Goal: Task Accomplishment & Management: Complete application form

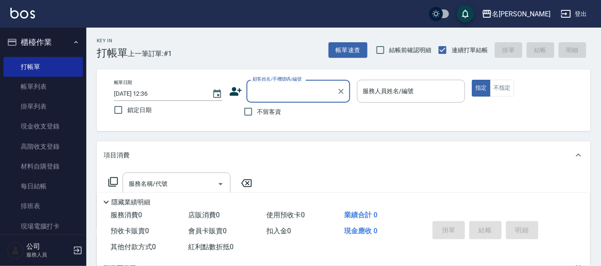
click at [272, 93] on input "顧客姓名/手機號碼/編號" at bounding box center [291, 91] width 83 height 15
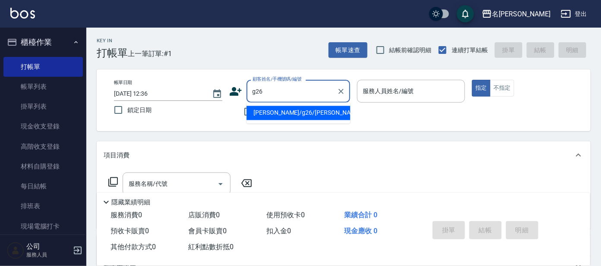
type input "[PERSON_NAME]/g26/[PERSON_NAME]"
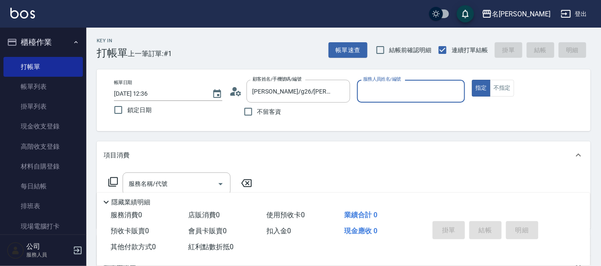
click at [386, 88] on input "服務人員姓名/編號" at bounding box center [411, 91] width 101 height 15
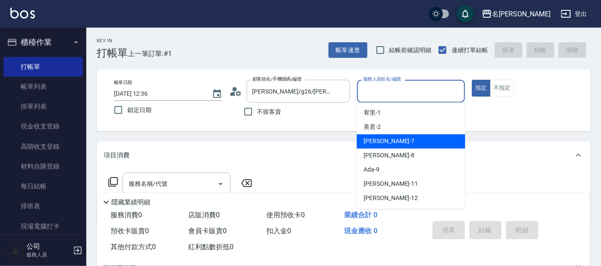
drag, startPoint x: 378, startPoint y: 142, endPoint x: 387, endPoint y: 137, distance: 10.7
click at [380, 142] on span "[PERSON_NAME] -7" at bounding box center [389, 141] width 51 height 9
type input "[PERSON_NAME]-7"
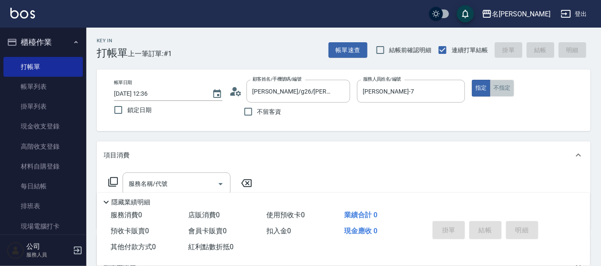
click at [495, 87] on button "不指定" at bounding box center [502, 88] width 24 height 17
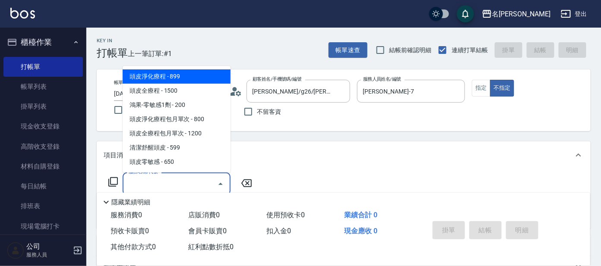
click at [165, 182] on div "服務名稱/代號 服務名稱/代號" at bounding box center [177, 184] width 108 height 23
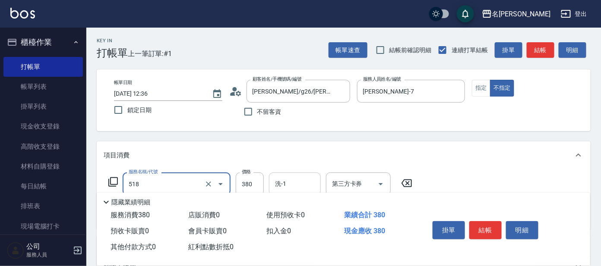
type input "舒壓+洗髮+養髮(518)"
click at [294, 184] on input "洗-1" at bounding box center [295, 184] width 44 height 15
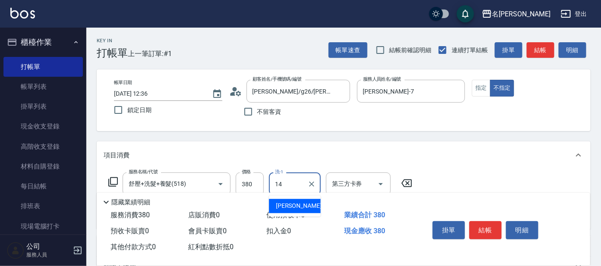
type input "[PERSON_NAME]-14"
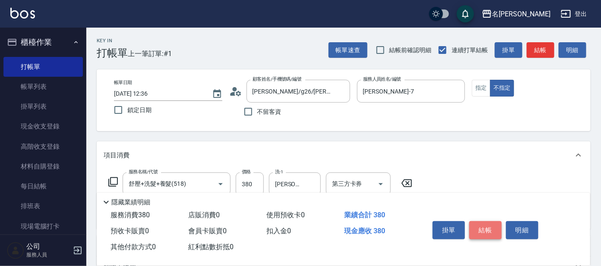
click at [490, 225] on button "結帳" at bounding box center [485, 231] width 32 height 18
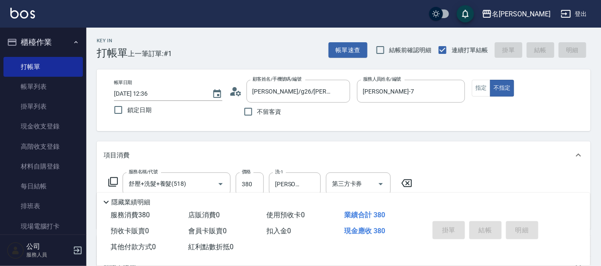
type input "[DATE] 13:47"
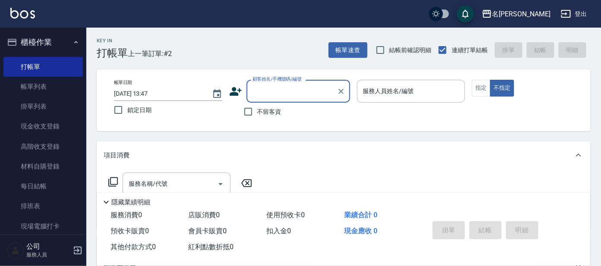
click at [215, 192] on div "Key In 打帳單 上一筆訂單:#2 帳單速查 結帳前確認明細 連續打單結帳 掛單 結帳 明細 帳單日期 [DATE] 13:47 鎖定日期 顧客姓名/手機…" at bounding box center [343, 224] width 515 height 393
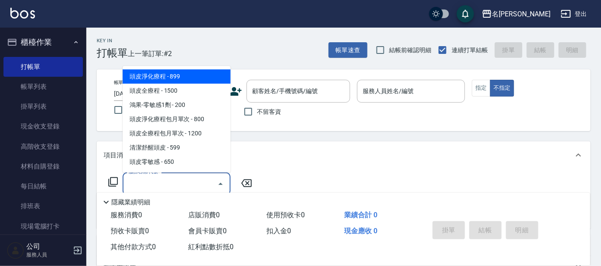
click at [244, 96] on div "顧客姓名/手機號碼/編號 顧客姓名/手機號碼/編號" at bounding box center [289, 91] width 121 height 23
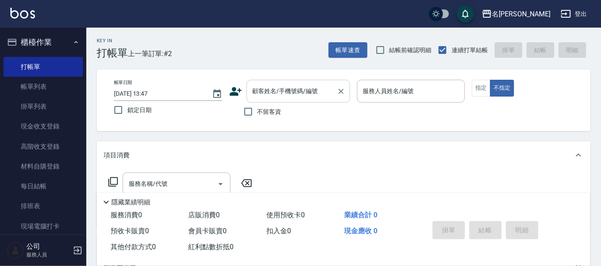
click at [263, 92] on input "顧客姓名/手機號碼/編號" at bounding box center [291, 91] width 83 height 15
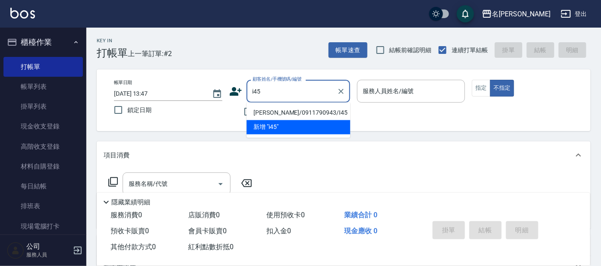
click at [277, 111] on li "[PERSON_NAME]/0911790943/I45" at bounding box center [299, 113] width 104 height 14
type input "[PERSON_NAME]/0911790943/I45"
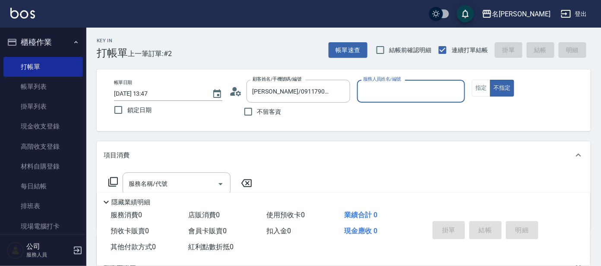
type input "Ada-9"
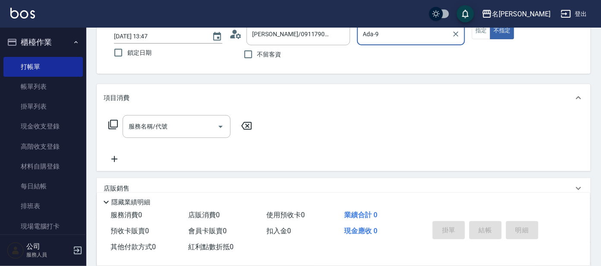
scroll to position [156, 0]
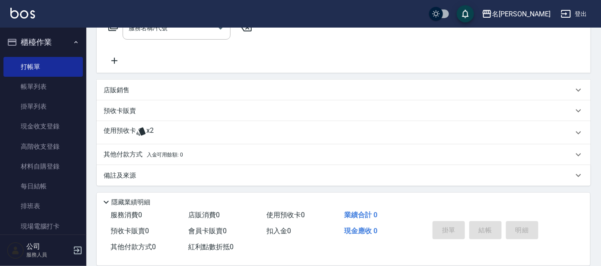
click at [177, 132] on div "使用預收卡 x2" at bounding box center [339, 133] width 470 height 13
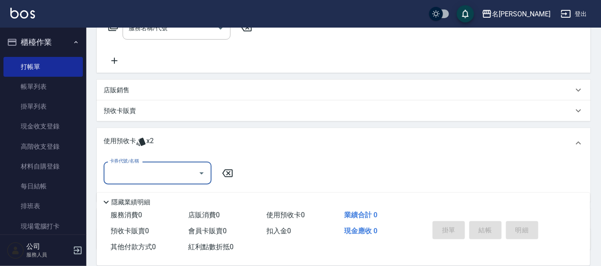
scroll to position [0, 0]
click at [174, 165] on div "卡券代號/名稱" at bounding box center [158, 173] width 108 height 23
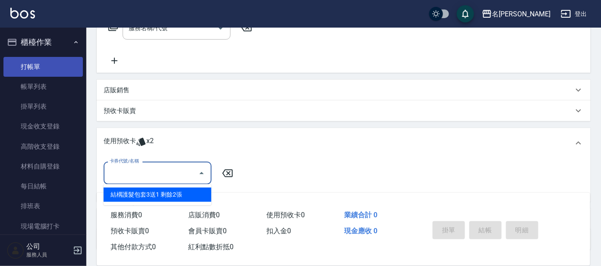
click at [31, 68] on link "打帳單" at bounding box center [42, 67] width 79 height 20
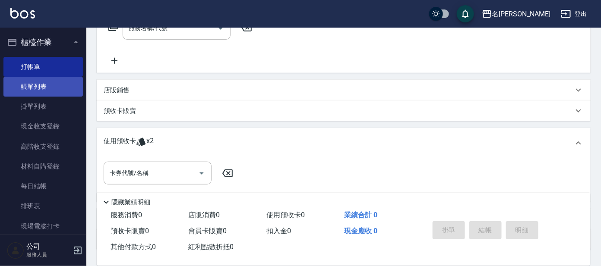
click at [30, 85] on link "帳單列表" at bounding box center [42, 87] width 79 height 20
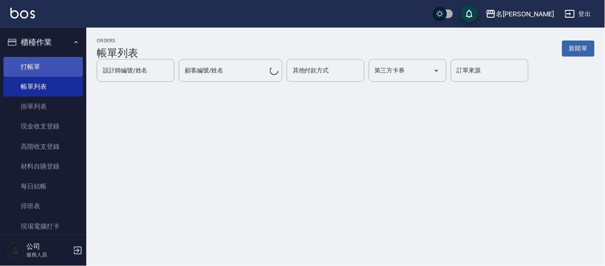
click at [35, 66] on link "打帳單" at bounding box center [42, 67] width 79 height 20
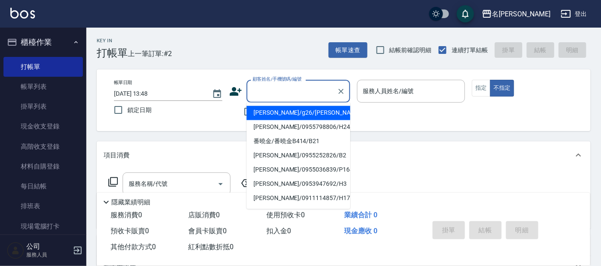
click at [296, 85] on input "顧客姓名/手機號碼/編號" at bounding box center [291, 91] width 83 height 15
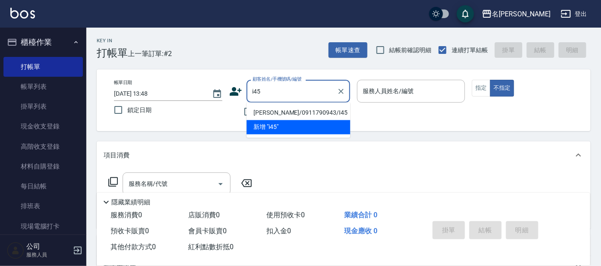
click at [275, 112] on li "[PERSON_NAME]/0911790943/I45" at bounding box center [299, 113] width 104 height 14
type input "[PERSON_NAME]/0911790943/I45"
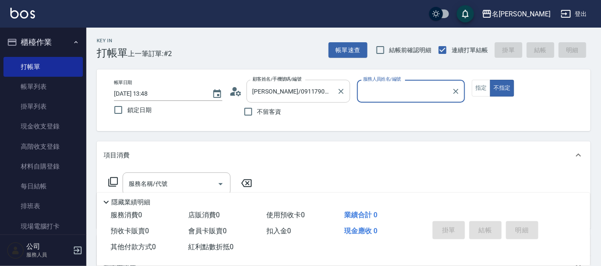
type input "Ada-9"
click at [243, 94] on div "顧客姓名/手機號碼/編號 [PERSON_NAME]/0911790943/I45 顧客姓名/手機號碼/編號" at bounding box center [289, 91] width 121 height 23
click at [234, 94] on icon at bounding box center [232, 94] width 5 height 4
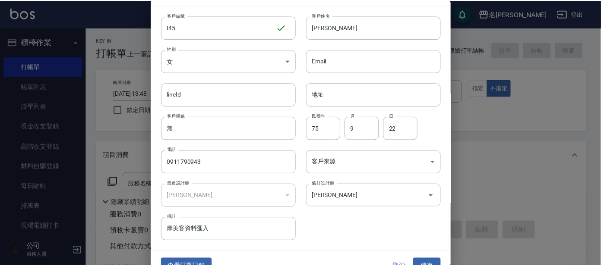
scroll to position [32, 0]
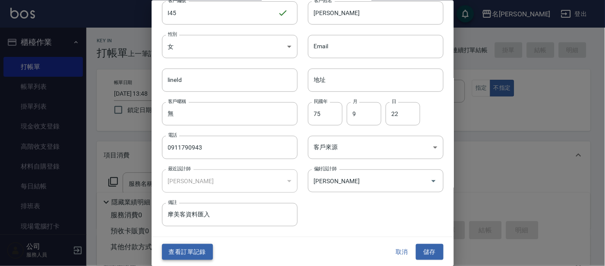
click at [199, 256] on button "查看訂單記錄" at bounding box center [187, 252] width 51 height 16
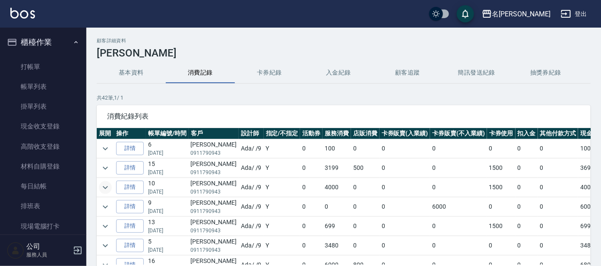
click at [107, 187] on icon "expand row" at bounding box center [105, 187] width 5 height 3
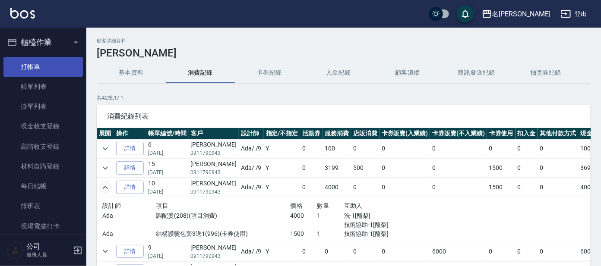
click at [36, 70] on link "打帳單" at bounding box center [42, 67] width 79 height 20
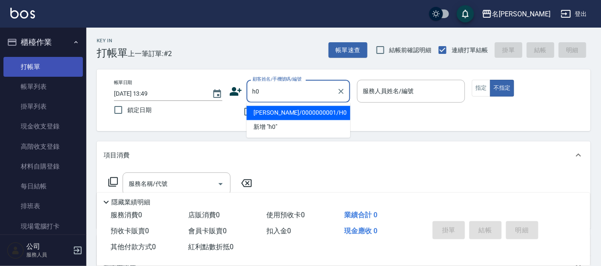
type input "[PERSON_NAME]/0000000001/H0"
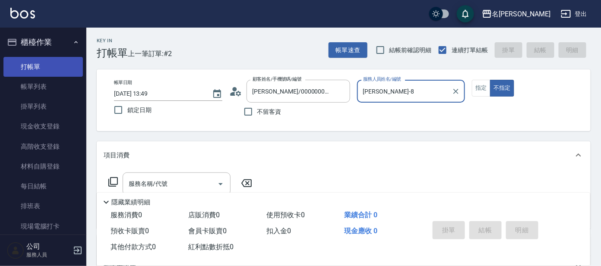
type input "[PERSON_NAME]-8"
click at [490, 80] on button "不指定" at bounding box center [502, 88] width 24 height 17
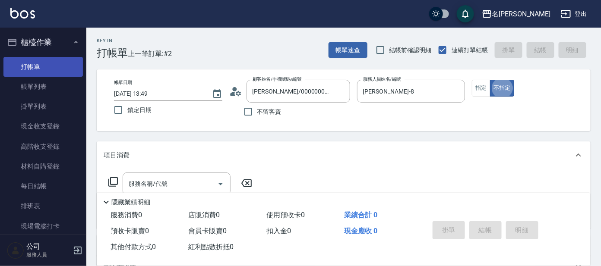
type button "false"
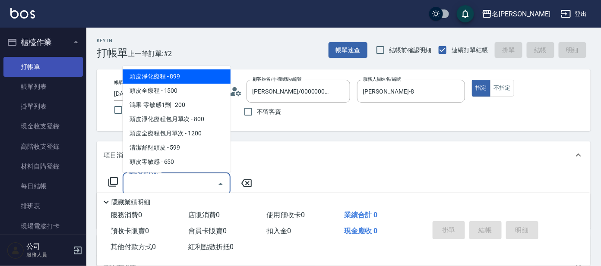
type input "頭皮淨化療程(101)"
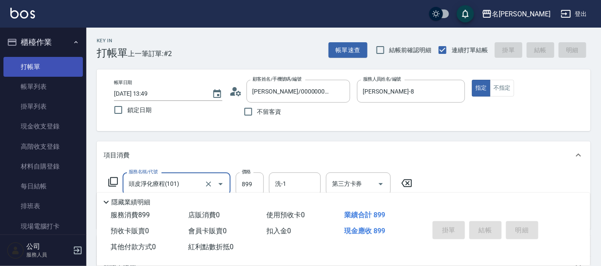
type input "[DATE] 14:08"
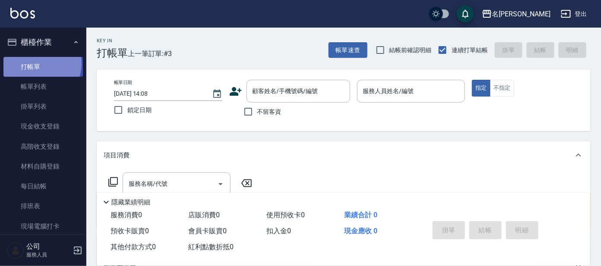
click at [38, 63] on link "打帳單" at bounding box center [42, 67] width 79 height 20
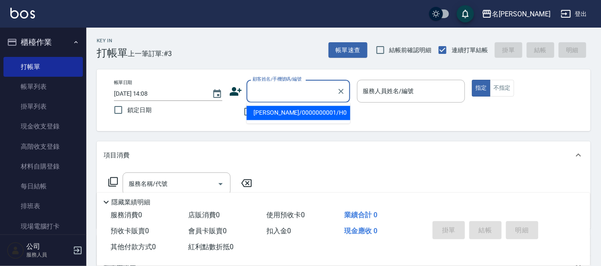
drag, startPoint x: 285, startPoint y: 91, endPoint x: 278, endPoint y: 92, distance: 6.9
click at [285, 91] on input "顧客姓名/手機號碼/編號" at bounding box center [291, 91] width 83 height 15
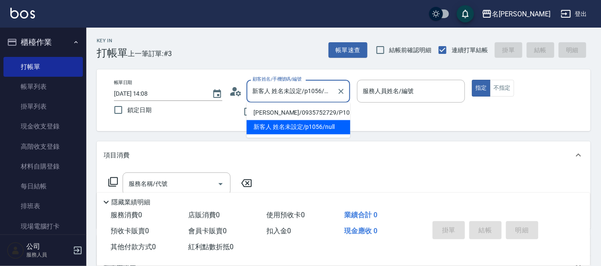
drag, startPoint x: 300, startPoint y: 89, endPoint x: 311, endPoint y: 93, distance: 11.8
click at [301, 88] on input "新客人 姓名未設定/p1056/null" at bounding box center [291, 91] width 83 height 15
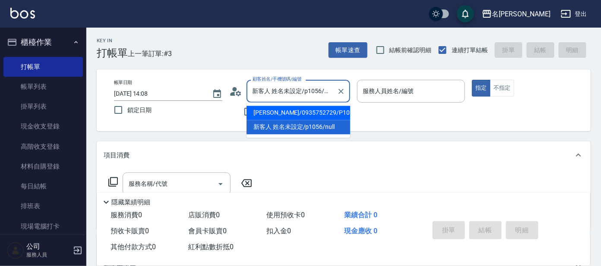
click at [300, 114] on li "[PERSON_NAME]/0935752729/P1056" at bounding box center [299, 113] width 104 height 14
type input "[PERSON_NAME]/0935752729/P1056"
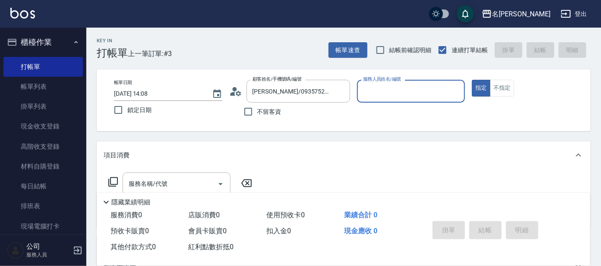
type input "[PERSON_NAME]-7"
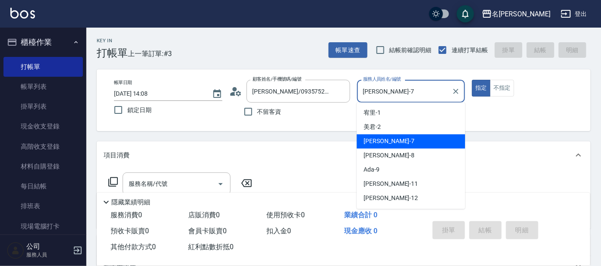
drag, startPoint x: 399, startPoint y: 94, endPoint x: 392, endPoint y: 111, distance: 18.4
click at [399, 94] on input "[PERSON_NAME]-7" at bounding box center [405, 91] width 88 height 15
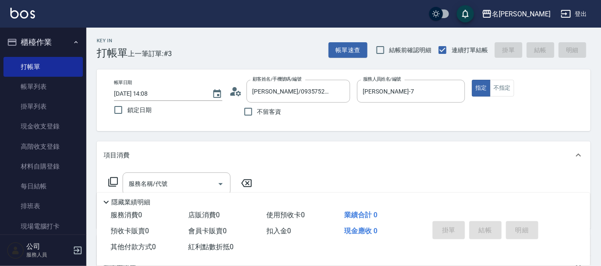
click at [111, 183] on icon at bounding box center [113, 182] width 10 height 10
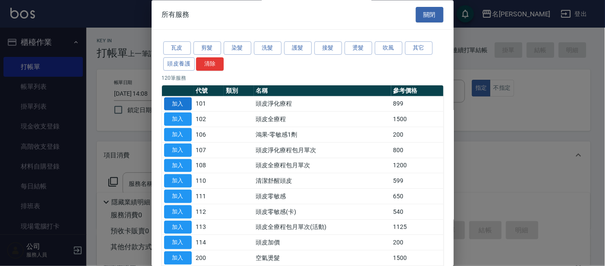
click at [181, 103] on button "加入" at bounding box center [178, 104] width 28 height 13
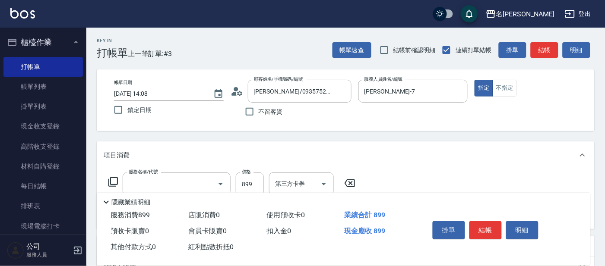
type input "頭皮淨化療程(101)"
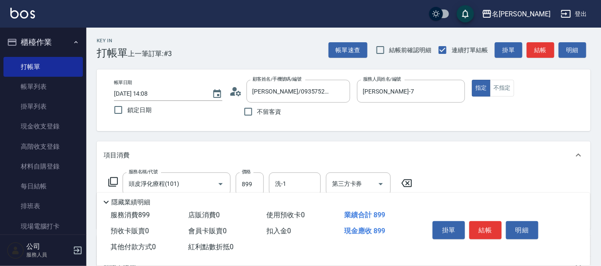
click at [114, 180] on icon at bounding box center [113, 182] width 10 height 10
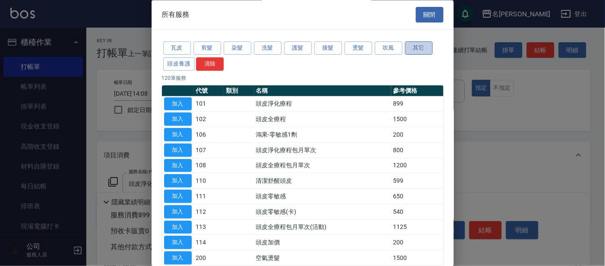
click at [419, 49] on button "其它" at bounding box center [419, 48] width 28 height 13
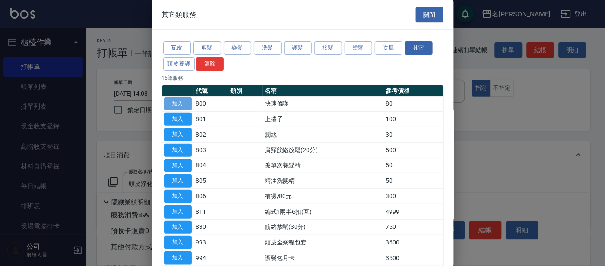
click at [172, 106] on button "加入" at bounding box center [178, 104] width 28 height 13
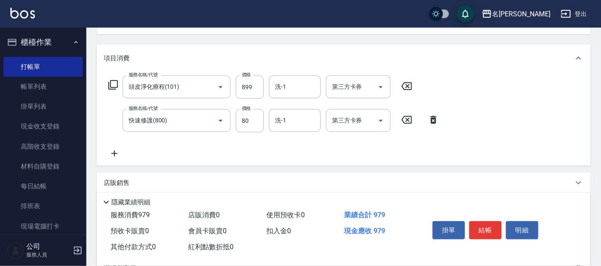
scroll to position [104, 0]
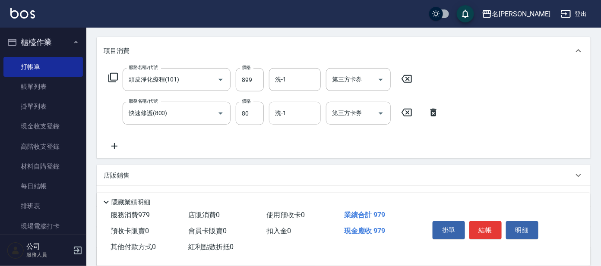
click at [294, 115] on input "洗-1" at bounding box center [295, 113] width 44 height 15
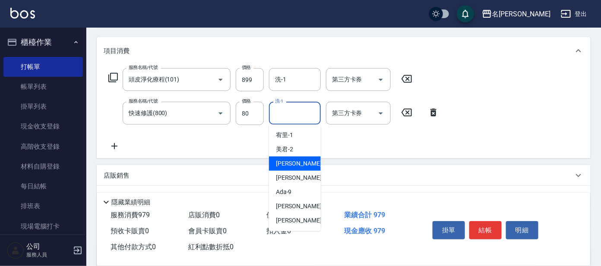
drag, startPoint x: 289, startPoint y: 166, endPoint x: 316, endPoint y: 174, distance: 28.0
click at [291, 167] on span "[PERSON_NAME] -7" at bounding box center [301, 163] width 51 height 9
type input "[PERSON_NAME]-7"
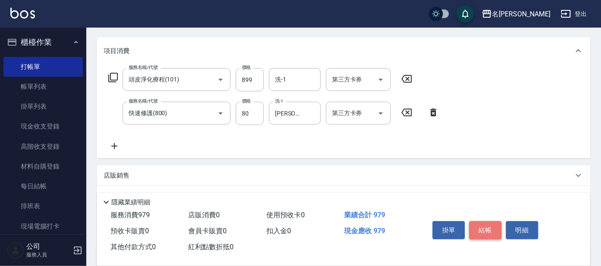
click at [478, 225] on button "結帳" at bounding box center [485, 231] width 32 height 18
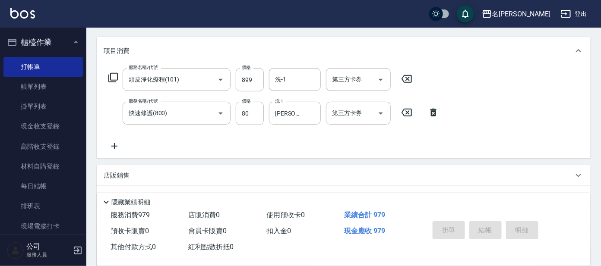
type input "[DATE] 14:27"
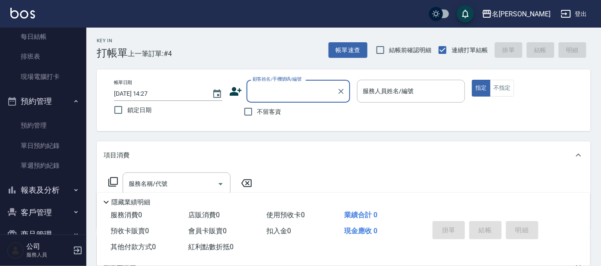
scroll to position [171, 0]
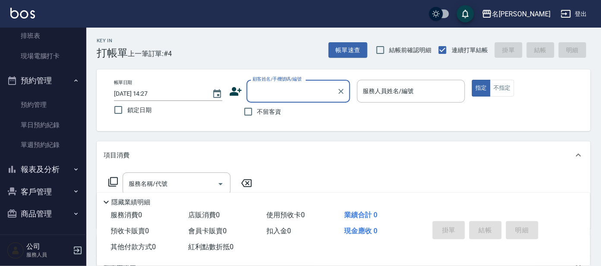
click at [34, 170] on button "報表及分析" at bounding box center [42, 169] width 79 height 22
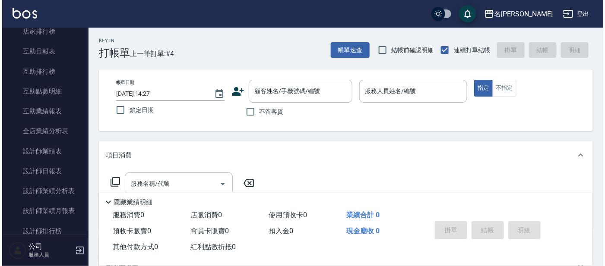
scroll to position [378, 0]
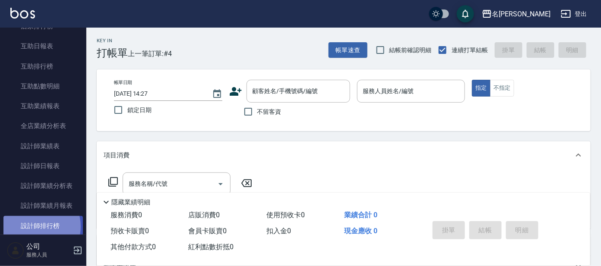
click at [36, 225] on link "設計師排行榜" at bounding box center [42, 226] width 79 height 20
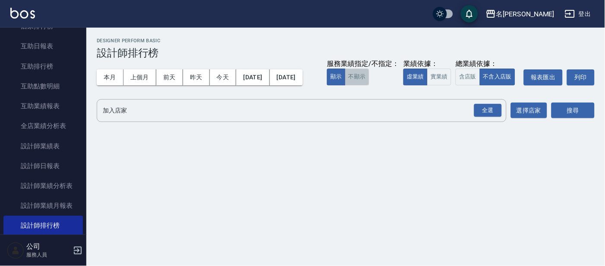
drag, startPoint x: 123, startPoint y: 101, endPoint x: 152, endPoint y: 105, distance: 30.0
click at [345, 85] on button "不顯示" at bounding box center [357, 77] width 24 height 17
click at [427, 85] on button "實業績" at bounding box center [439, 77] width 24 height 17
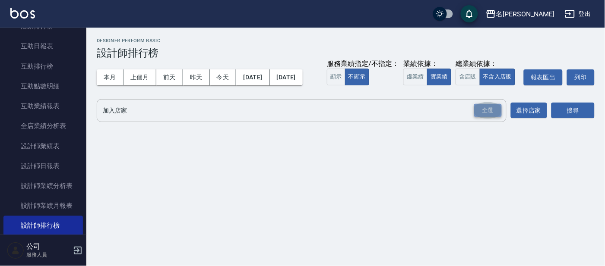
click at [488, 117] on div "全選" at bounding box center [488, 110] width 28 height 13
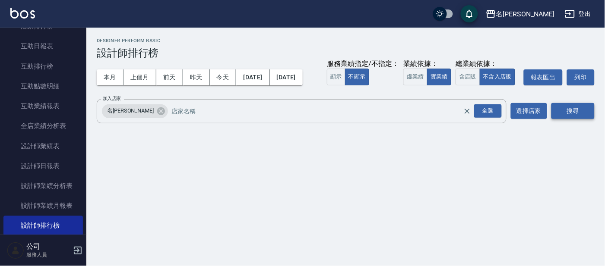
click at [574, 119] on button "搜尋" at bounding box center [572, 111] width 43 height 16
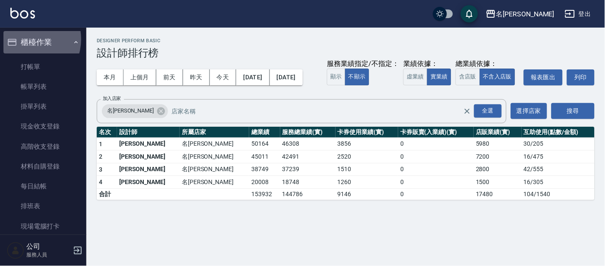
click at [27, 39] on button "櫃檯作業" at bounding box center [42, 42] width 79 height 22
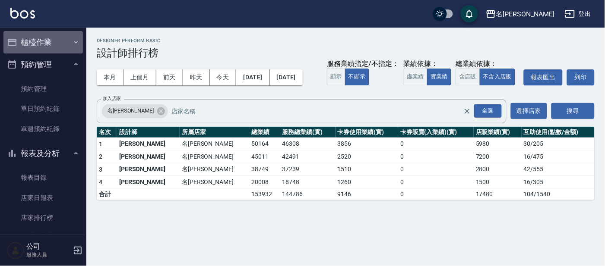
click at [49, 42] on button "櫃檯作業" at bounding box center [42, 42] width 79 height 22
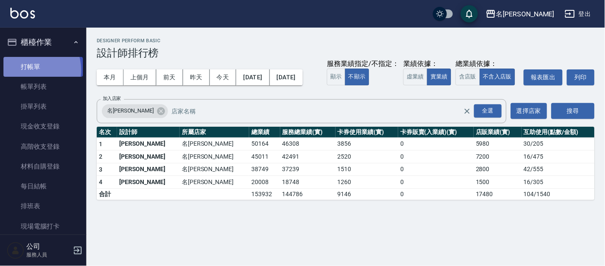
click at [28, 70] on link "打帳單" at bounding box center [42, 67] width 79 height 20
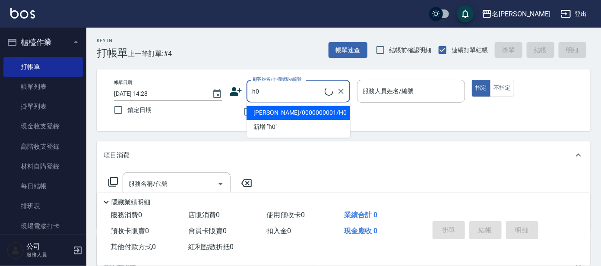
type input "[PERSON_NAME]/0000000001/H0"
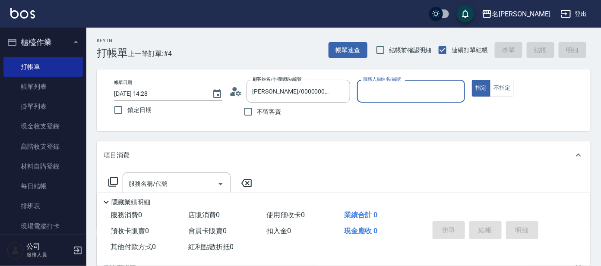
type input "[PERSON_NAME]-8"
click at [472, 80] on button "指定" at bounding box center [481, 88] width 19 height 17
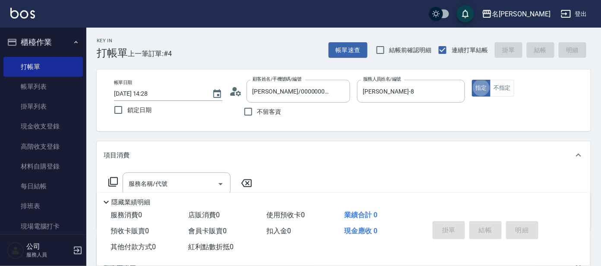
type button "true"
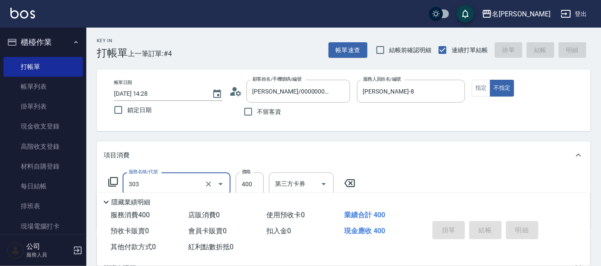
type input "303"
type input "[DATE] 14:39"
